Goal: Complete application form

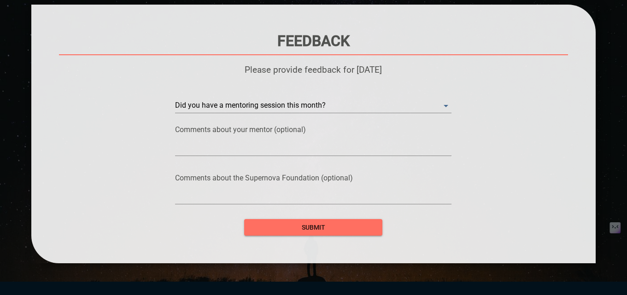
scroll to position [79, 0]
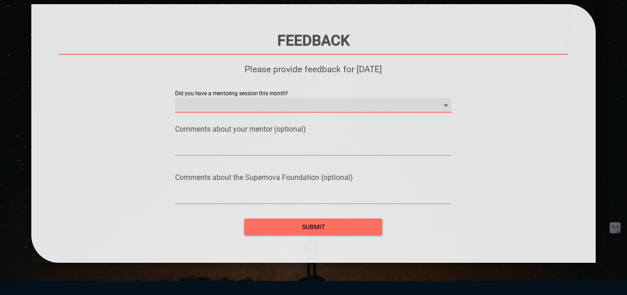
click at [315, 107] on month\? "​" at bounding box center [313, 105] width 277 height 15
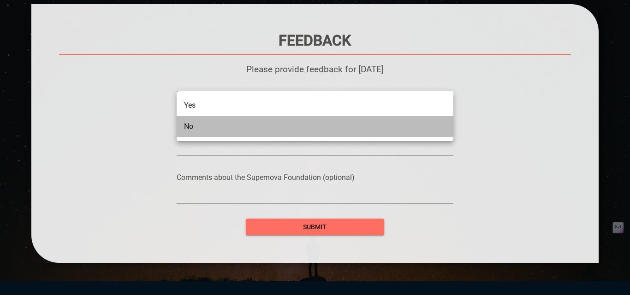
click at [287, 125] on li "No" at bounding box center [315, 126] width 277 height 21
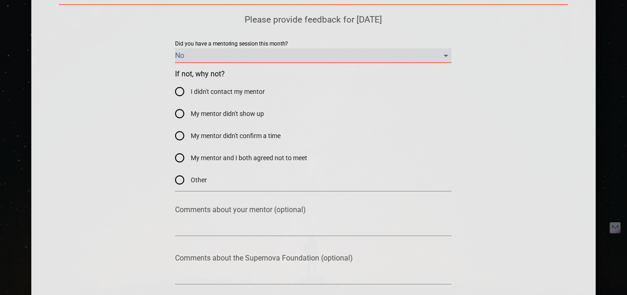
scroll to position [129, 0]
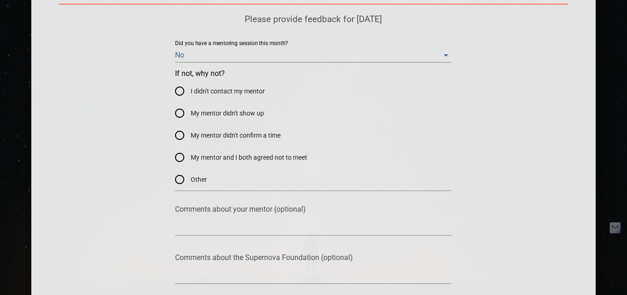
click at [196, 157] on span "My mentor and I both agreed not to meet" at bounding box center [249, 158] width 117 height 10
click at [191, 157] on input "My mentor and I both agreed not to meet" at bounding box center [180, 158] width 22 height 22
radio input "true"
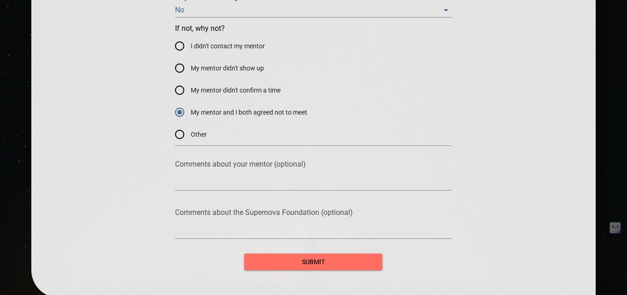
scroll to position [175, 0]
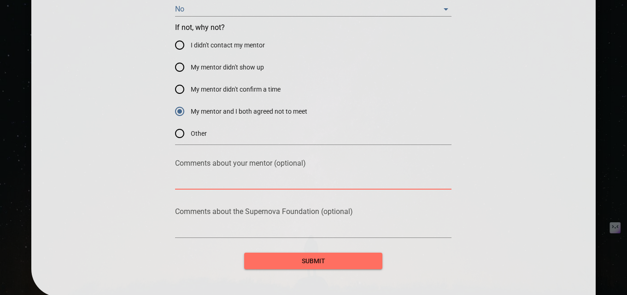
click at [209, 182] on textarea at bounding box center [313, 182] width 277 height 9
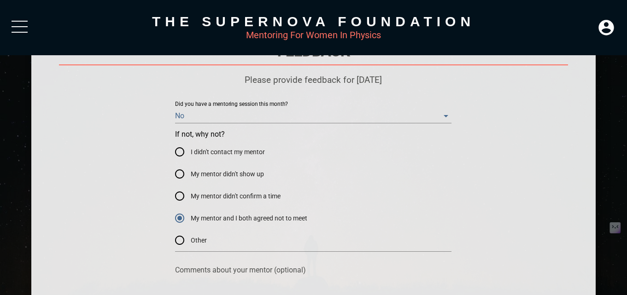
scroll to position [68, 0]
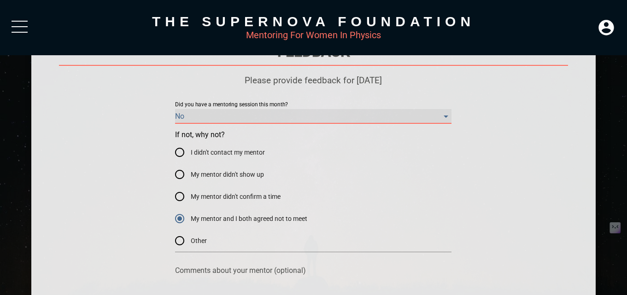
click at [202, 112] on month\? "No" at bounding box center [313, 116] width 277 height 15
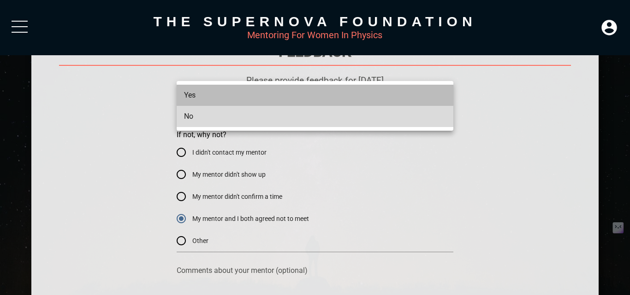
click at [205, 100] on li "Yes" at bounding box center [315, 95] width 277 height 21
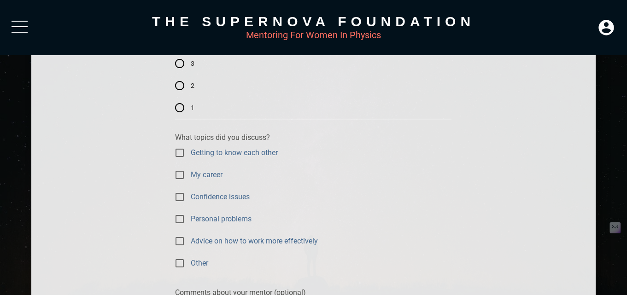
scroll to position [189, 0]
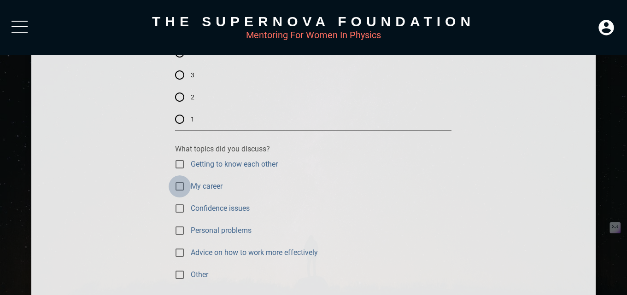
click at [179, 186] on input "My career" at bounding box center [180, 187] width 22 height 22
checkbox input "true"
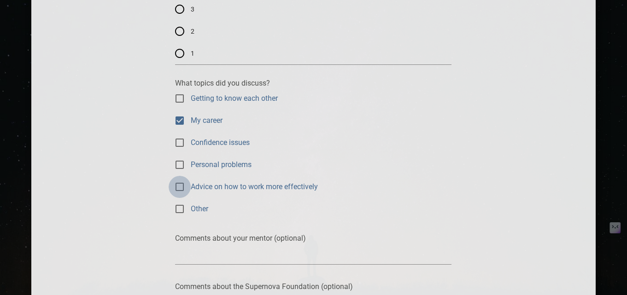
click at [179, 186] on input "Advice on how to work more effectively" at bounding box center [180, 187] width 22 height 22
checkbox input "true"
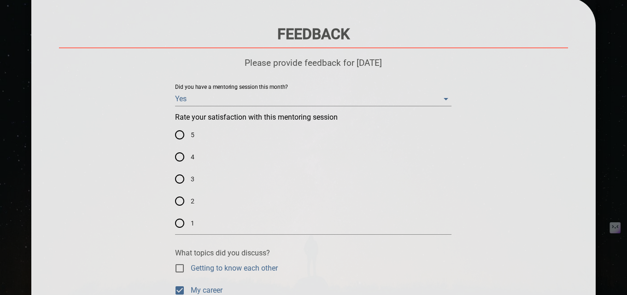
scroll to position [88, 0]
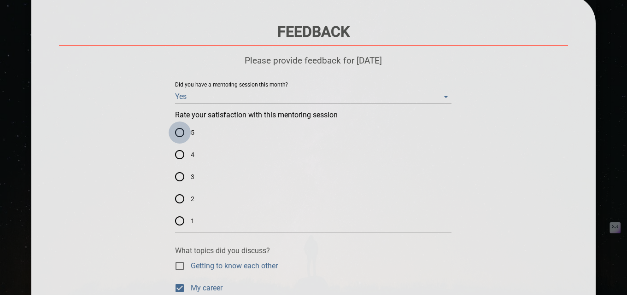
click at [177, 135] on input "5" at bounding box center [180, 133] width 22 height 22
radio input "true"
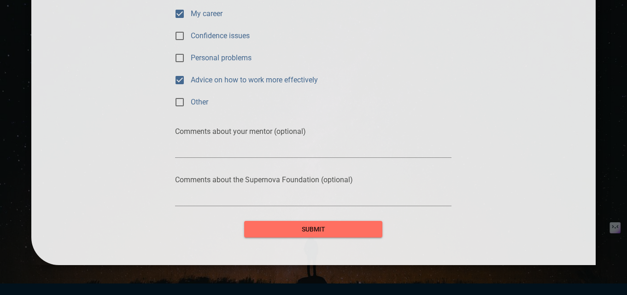
scroll to position [391, 0]
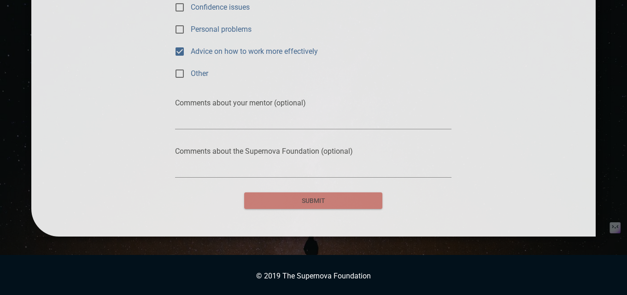
click at [288, 203] on span "submit" at bounding box center [314, 201] width 124 height 12
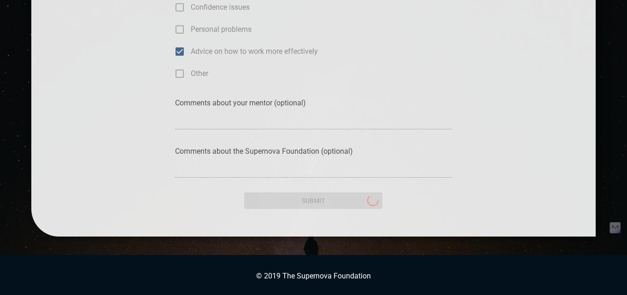
scroll to position [22, 0]
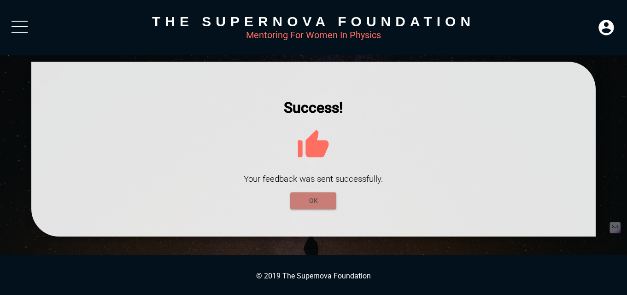
click at [308, 200] on span "OK" at bounding box center [313, 201] width 31 height 12
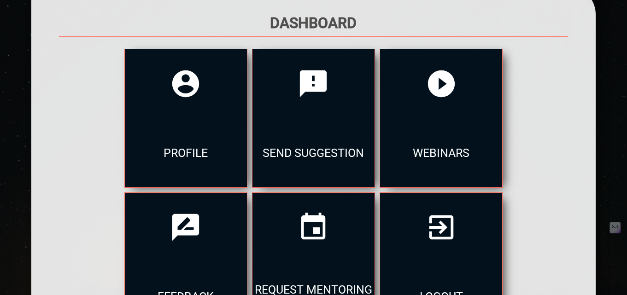
scroll to position [105, 0]
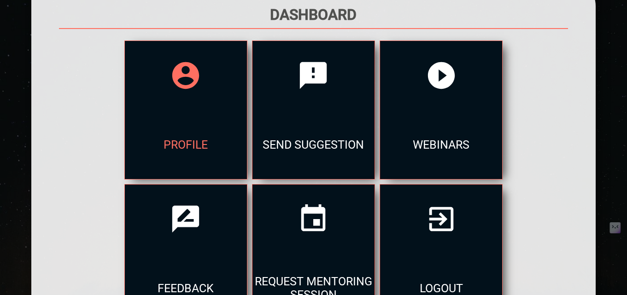
click at [223, 118] on div "profile" at bounding box center [186, 144] width 122 height 69
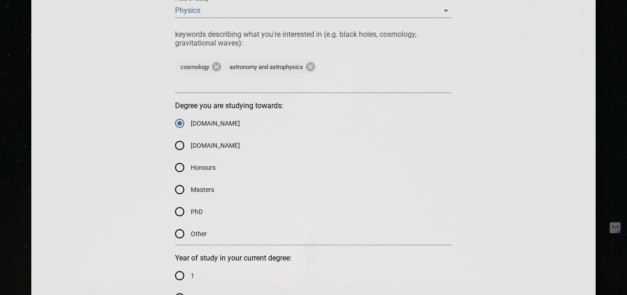
scroll to position [550, 0]
click at [178, 185] on input "Masters" at bounding box center [180, 189] width 22 height 22
radio input "true"
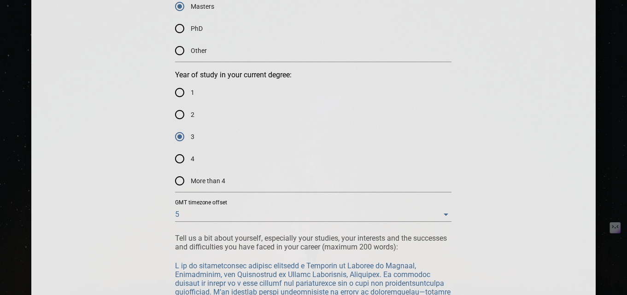
scroll to position [734, 0]
click at [183, 93] on input "1" at bounding box center [180, 92] width 22 height 22
radio input "true"
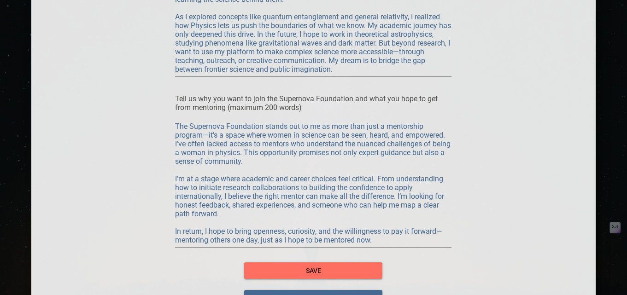
scroll to position [1388, 0]
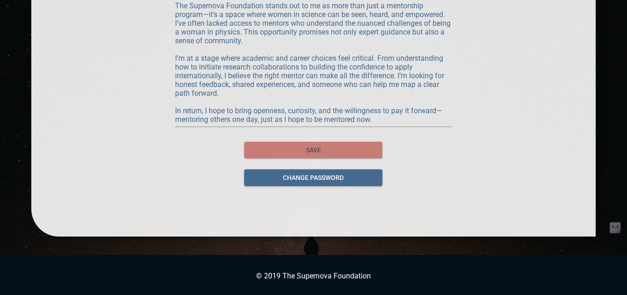
click at [310, 149] on span "save" at bounding box center [314, 151] width 124 height 12
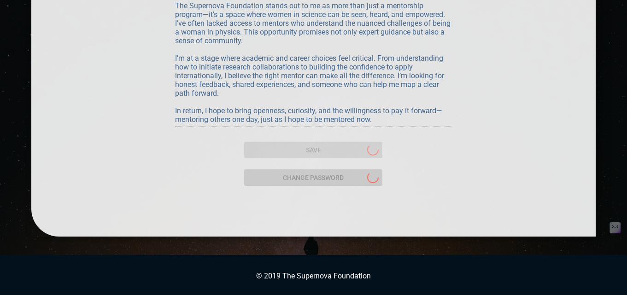
scroll to position [22, 0]
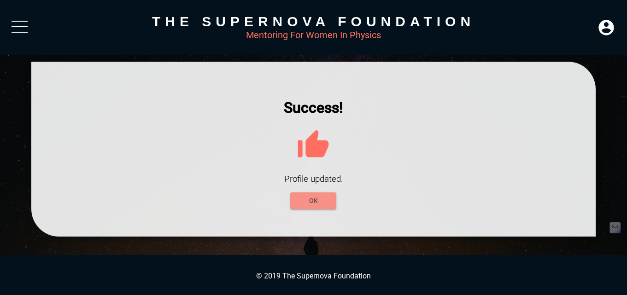
click at [308, 199] on span "OK" at bounding box center [313, 201] width 31 height 12
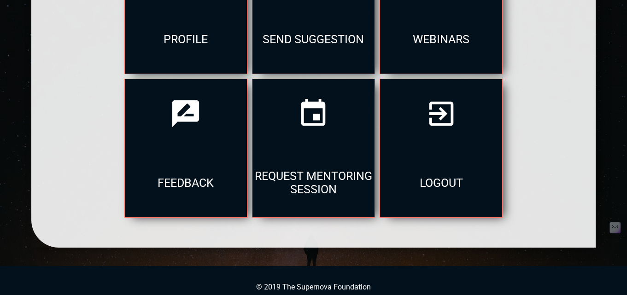
scroll to position [221, 0]
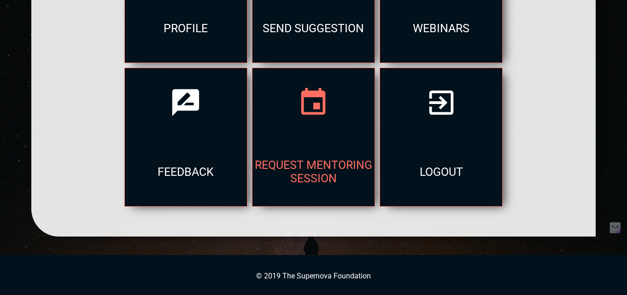
click at [302, 122] on div at bounding box center [314, 102] width 122 height 69
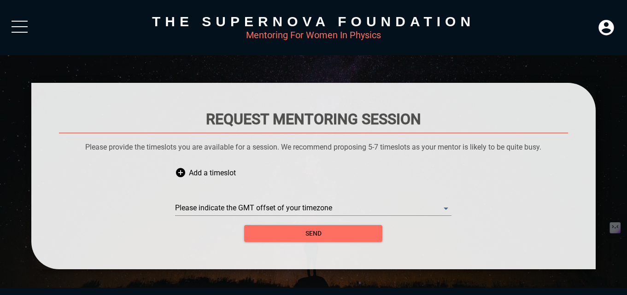
click at [212, 201] on div "Please indicate the GMT offset of your timezone ​" at bounding box center [313, 201] width 277 height 28
click at [192, 174] on span "Add a timeslot" at bounding box center [212, 173] width 47 height 28
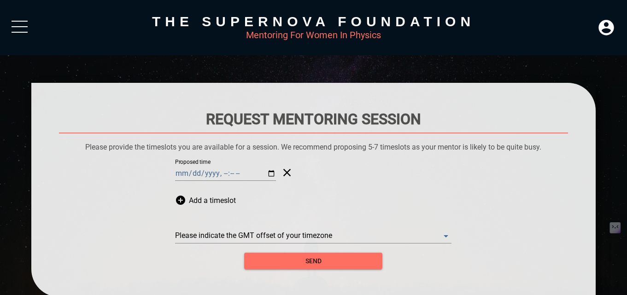
click at [276, 173] on icon at bounding box center [285, 173] width 18 height 28
